Goal: Information Seeking & Learning: Check status

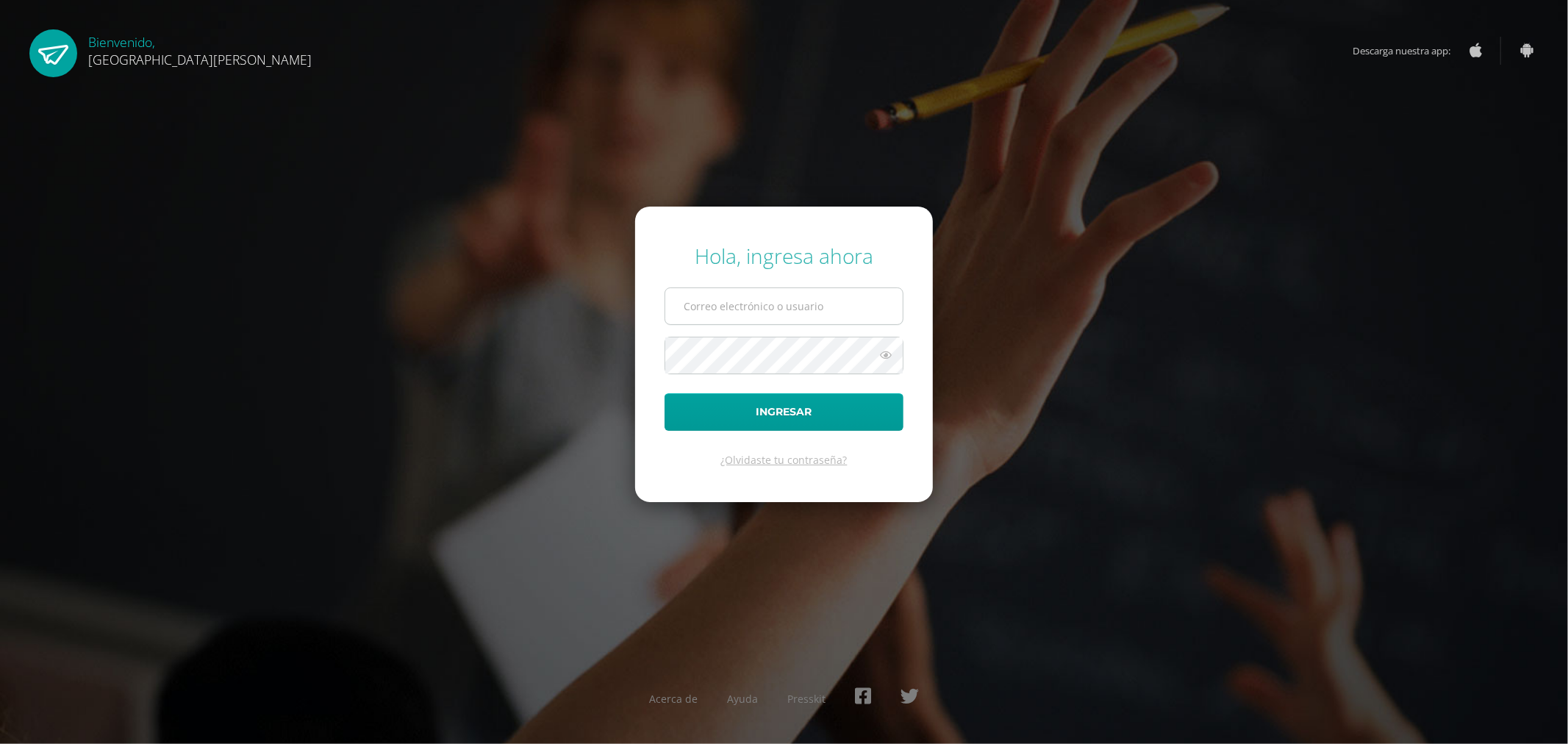
type input "[EMAIL_ADDRESS][DOMAIN_NAME]"
click at [765, 397] on button "Ingresar" at bounding box center [784, 412] width 239 height 38
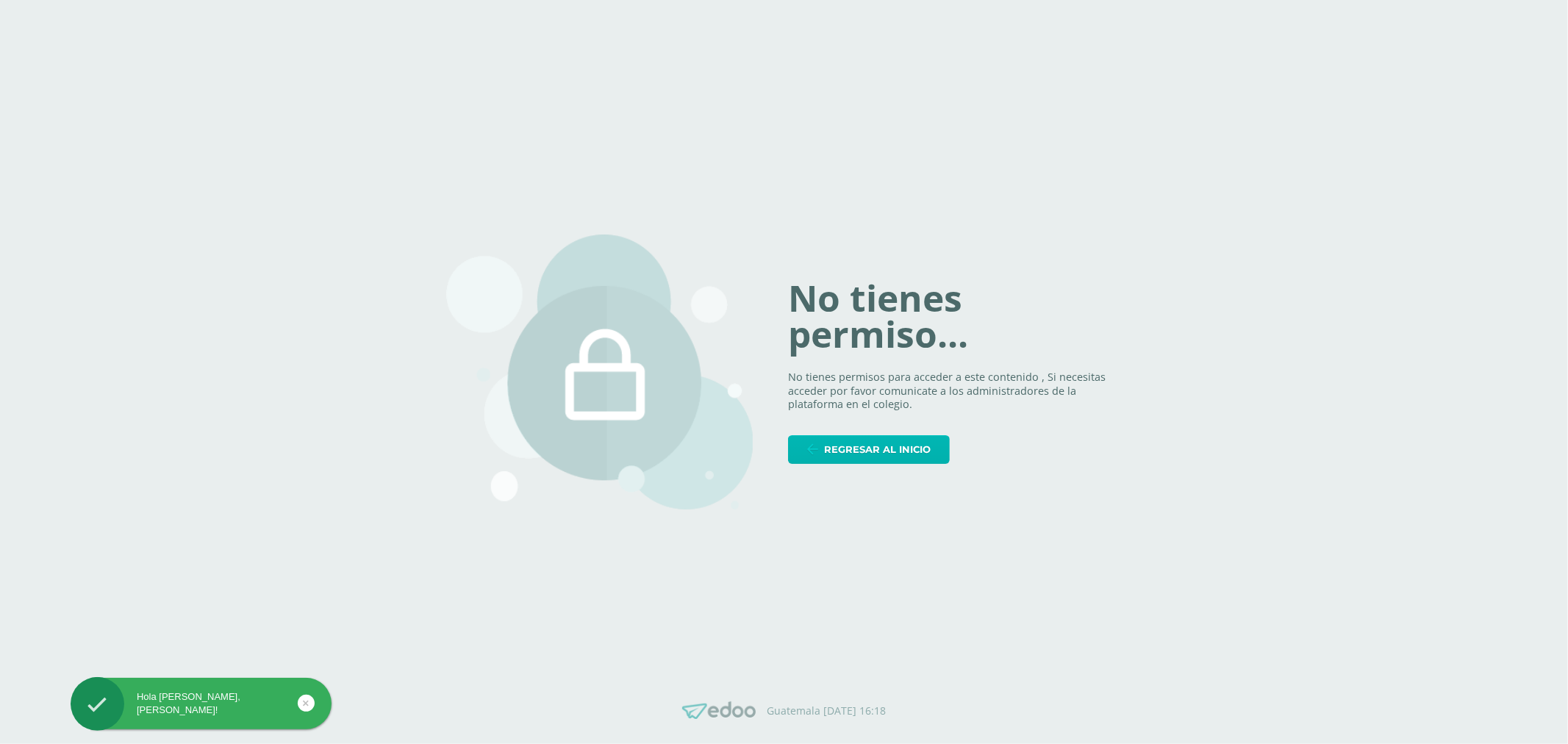
click at [821, 451] on link "Regresar al inicio" at bounding box center [869, 450] width 161 height 29
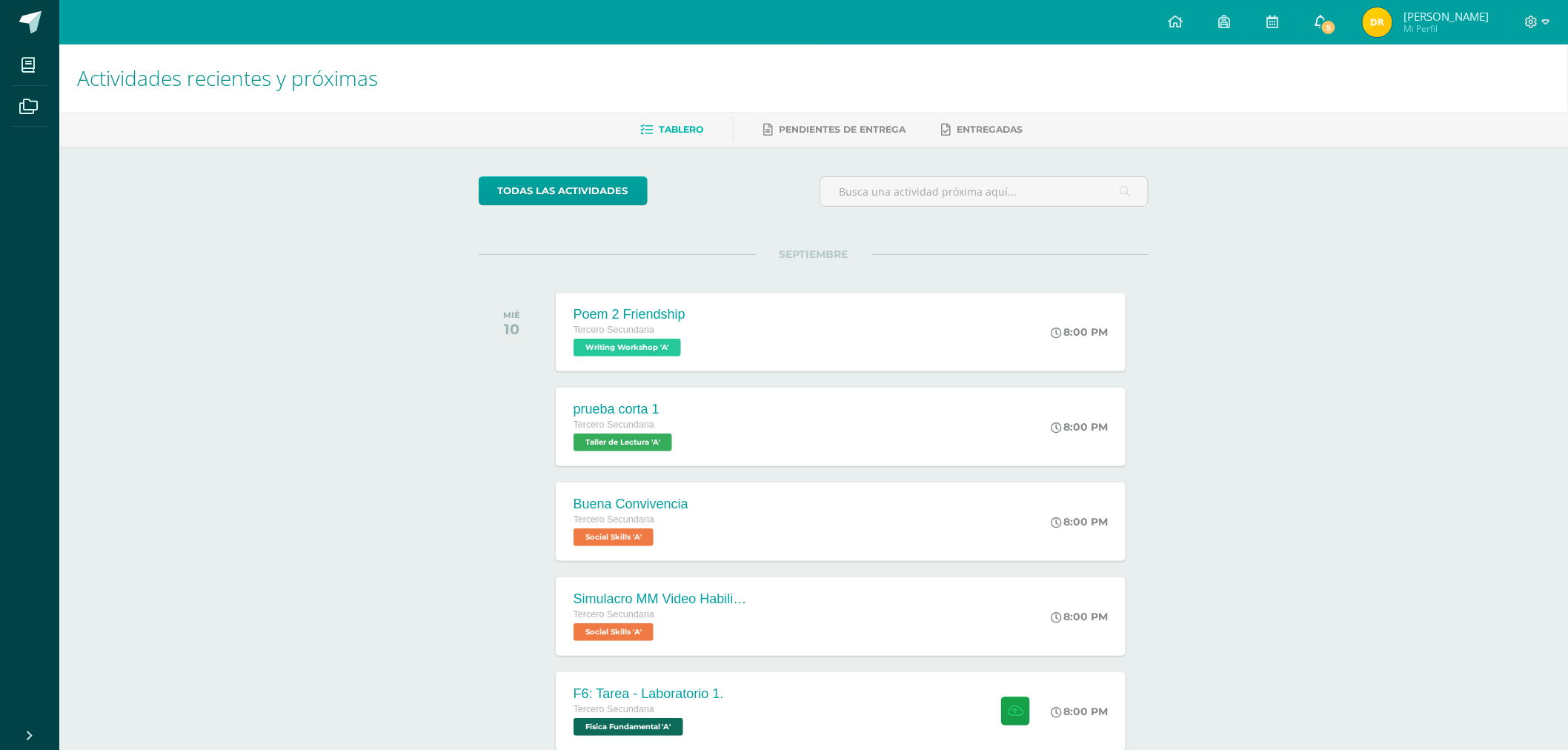
click at [1327, 17] on icon at bounding box center [1320, 21] width 12 height 14
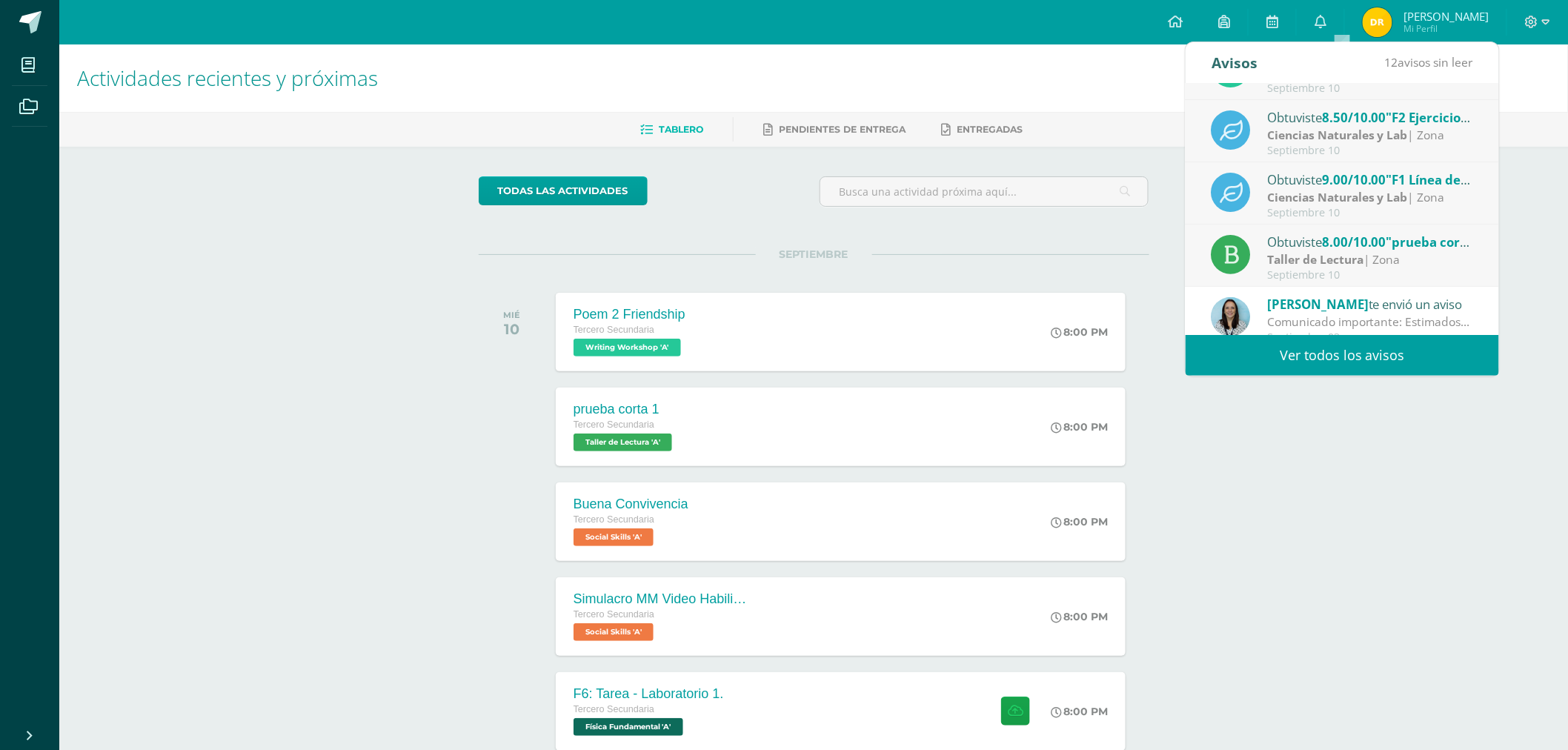
scroll to position [82, 0]
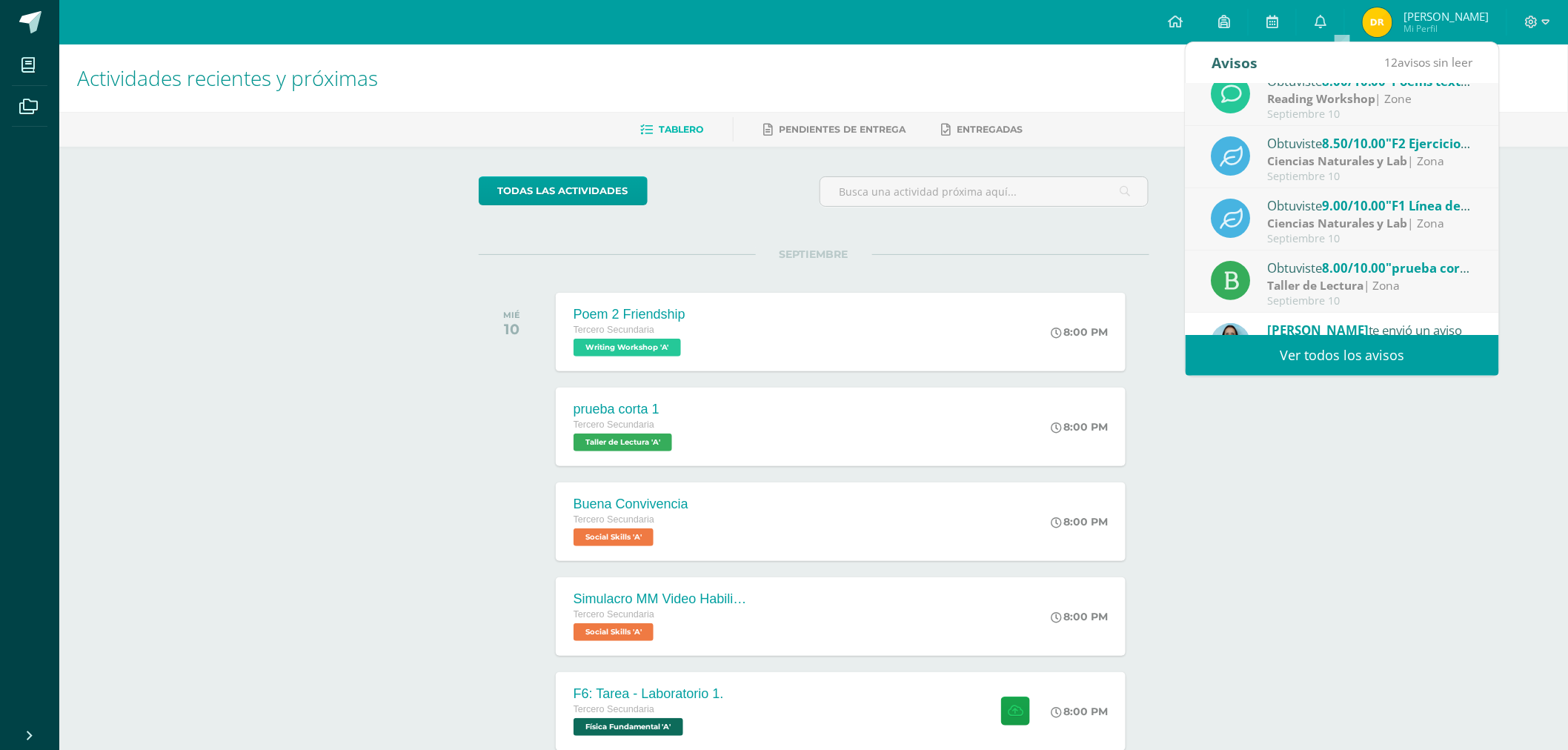
click at [1382, 206] on span "9.00/10.00" at bounding box center [1354, 205] width 64 height 17
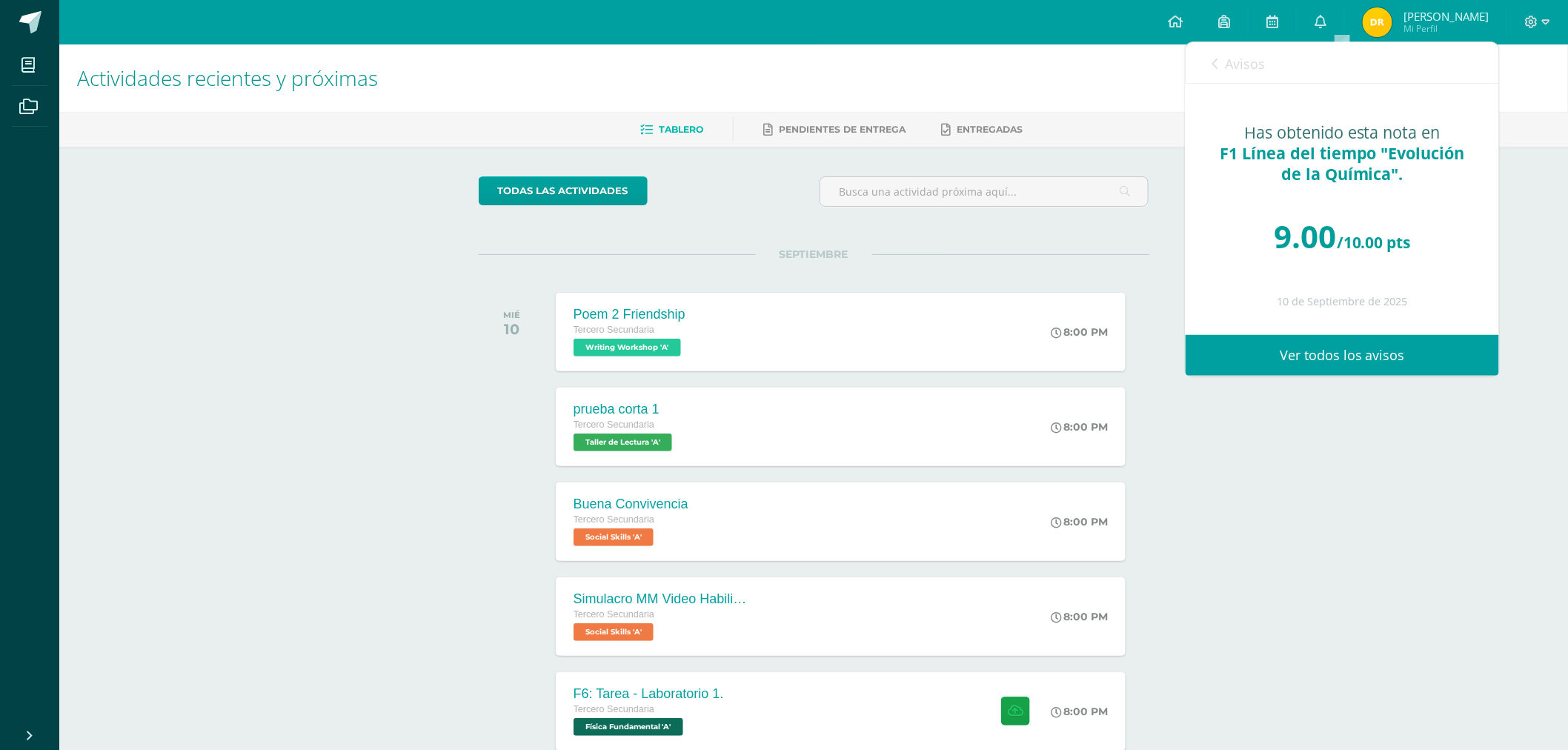
click at [1218, 61] on link "Avisos" at bounding box center [1237, 63] width 53 height 42
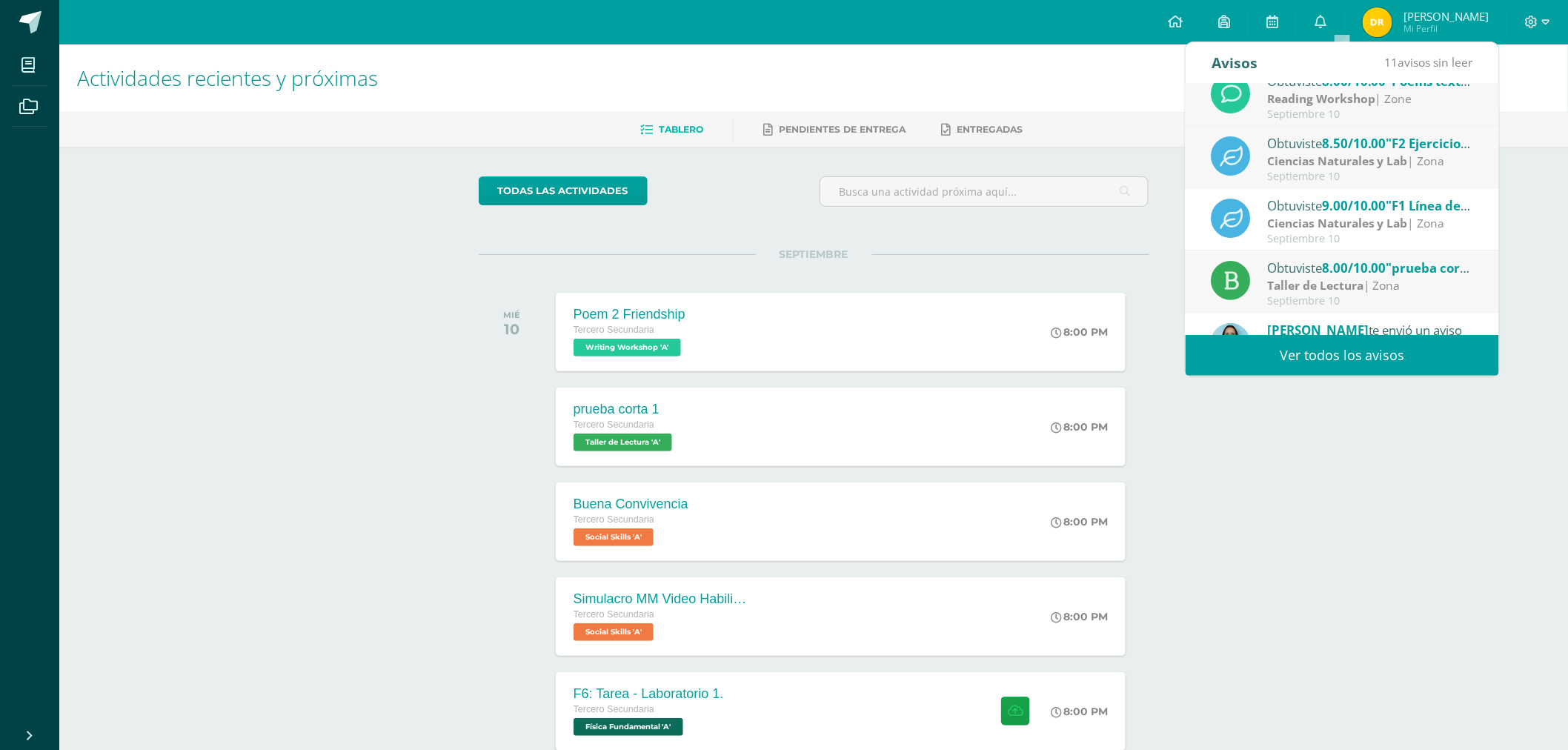
click at [1351, 156] on strong "Ciencias Naturales y Lab" at bounding box center [1339, 161] width 141 height 16
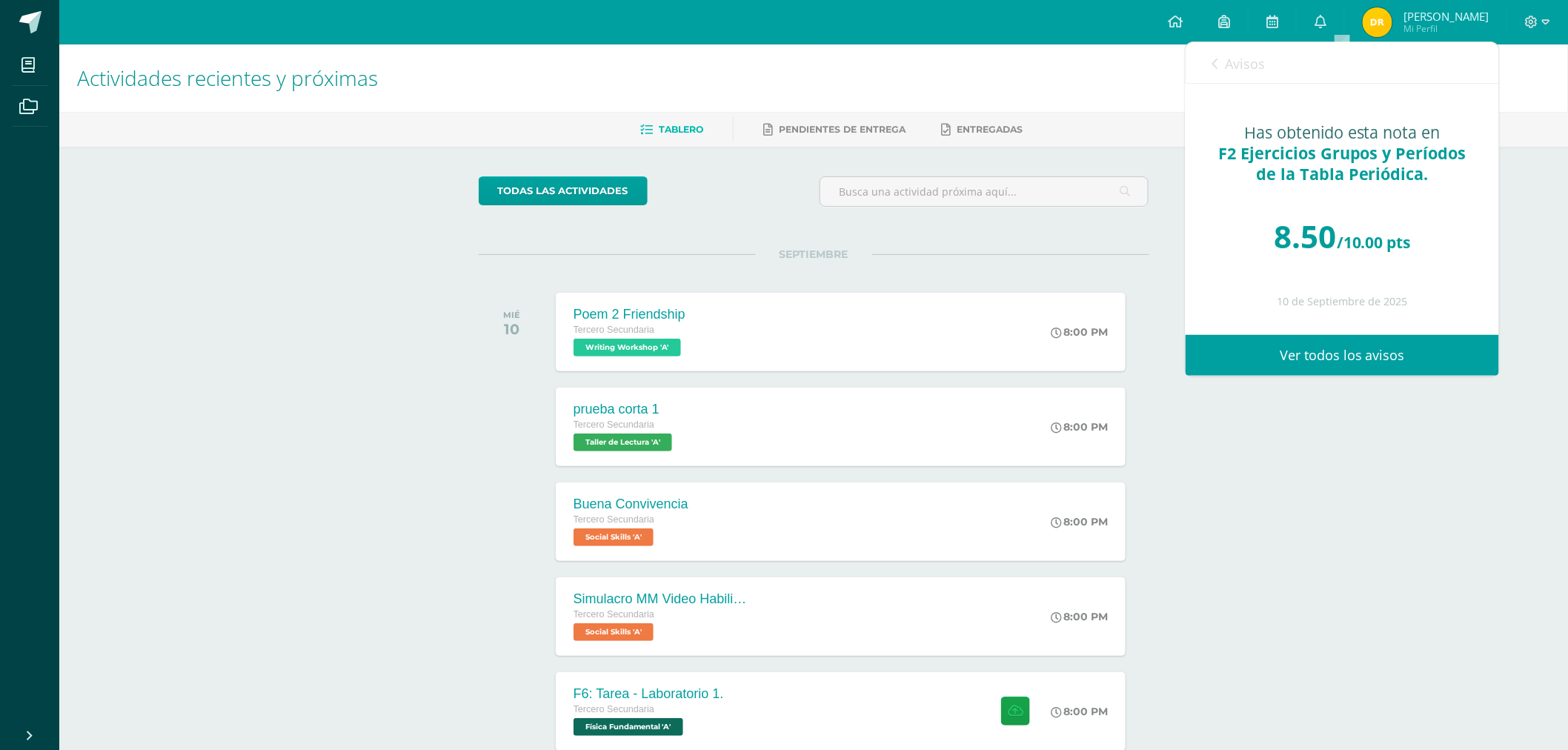
click at [1221, 48] on link "Avisos" at bounding box center [1237, 63] width 53 height 42
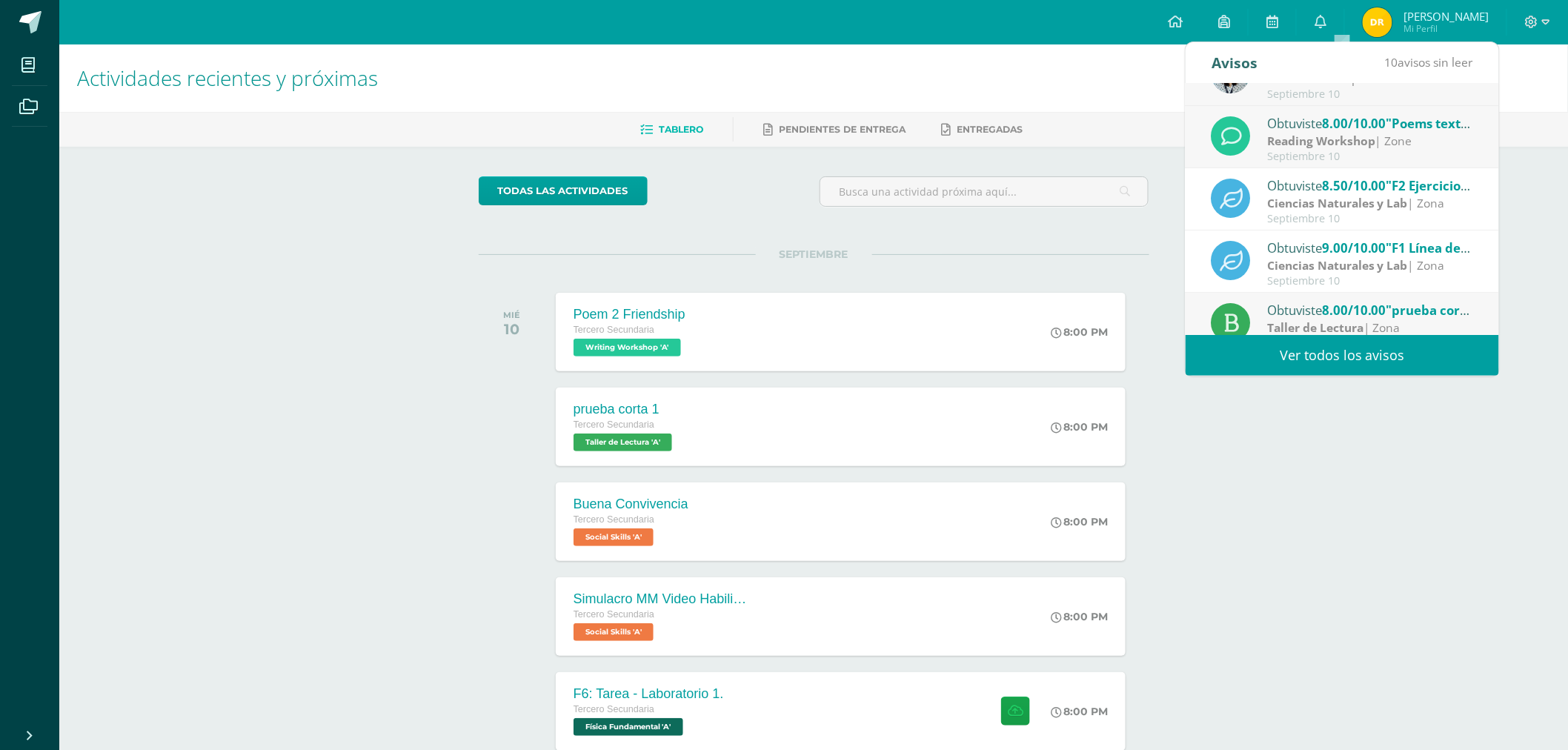
scroll to position [0, 0]
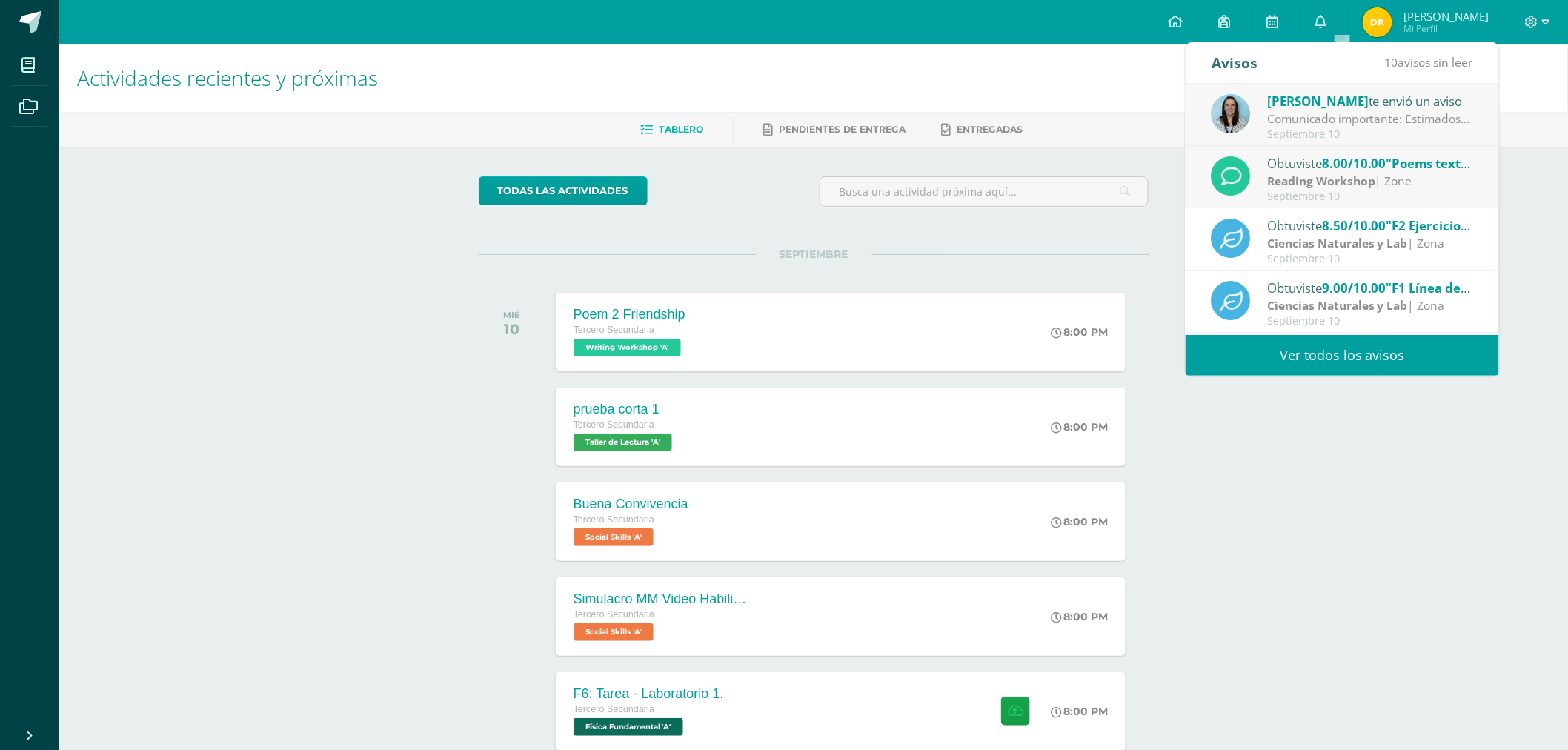
click at [1346, 124] on div "Comunicado importante: Estimados padres de familia, Les compartimos información…" at bounding box center [1371, 118] width 206 height 17
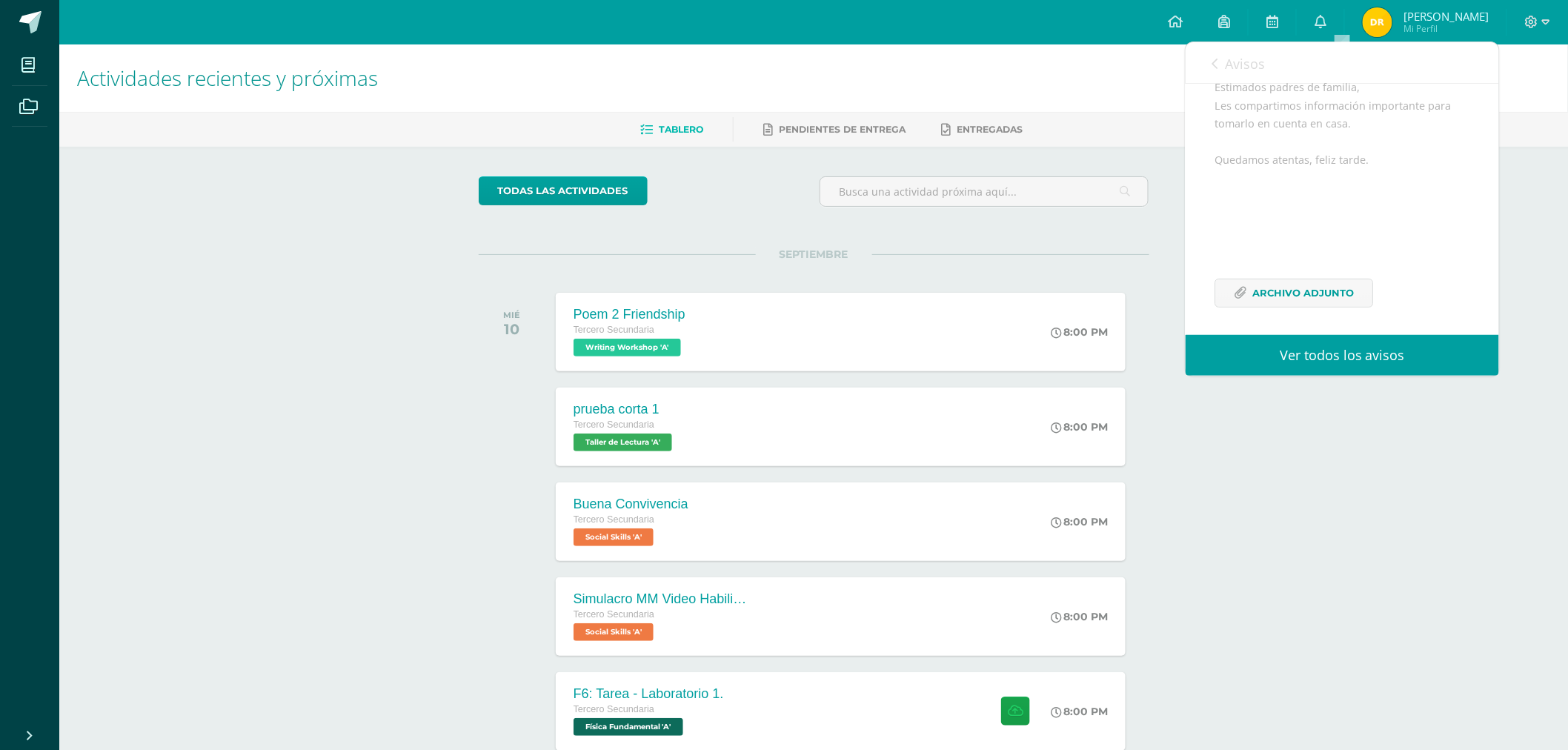
scroll to position [180, 0]
click at [1330, 287] on span "Archivo Adjunto" at bounding box center [1303, 288] width 101 height 27
click at [1134, 94] on h1 "Actividades recientes y próximas" at bounding box center [813, 78] width 1473 height 68
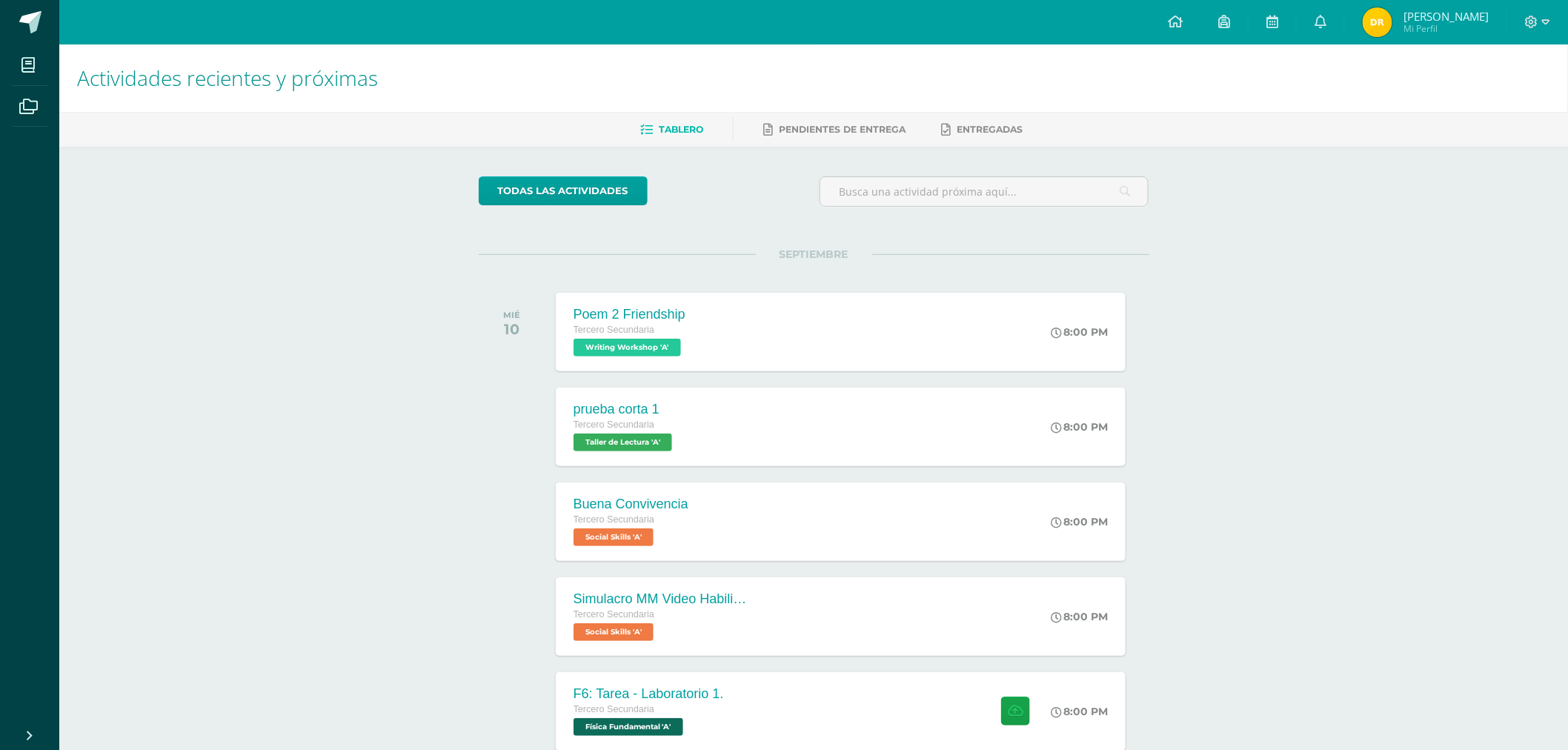
click at [1214, 625] on div "Actividades recientes y próximas Tablero Pendientes de entrega Entregadas todas…" at bounding box center [814, 492] width 1508 height 895
click at [1283, 361] on div "Actividades recientes y próximas Tablero Pendientes de entrega Entregadas todas…" at bounding box center [814, 492] width 1508 height 895
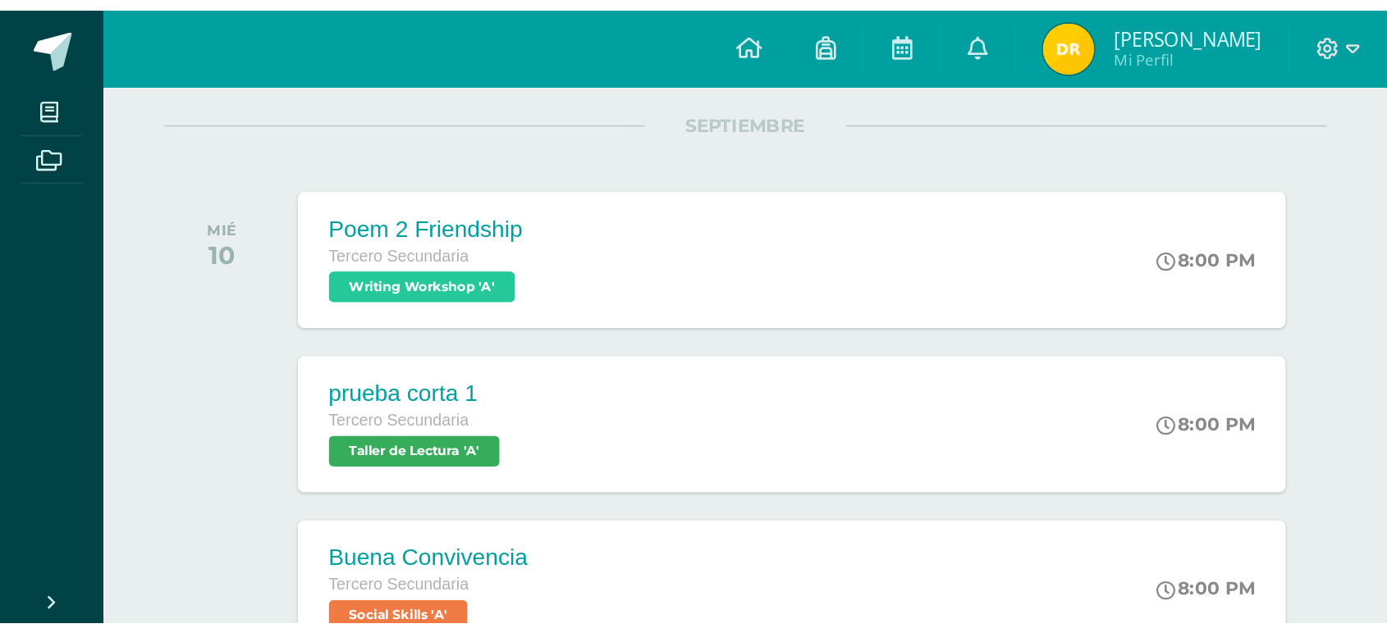
scroll to position [208, 0]
